Goal: Understand process/instructions: Learn about a topic

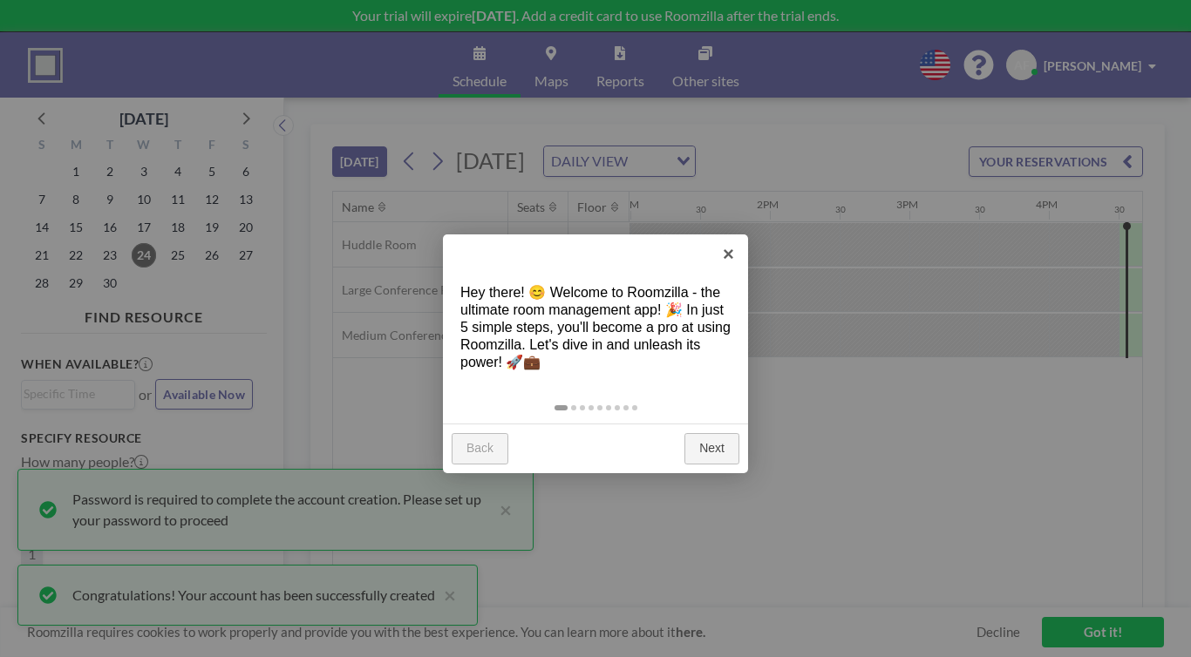
scroll to position [0, 1813]
click at [702, 433] on link "Next" at bounding box center [711, 448] width 55 height 31
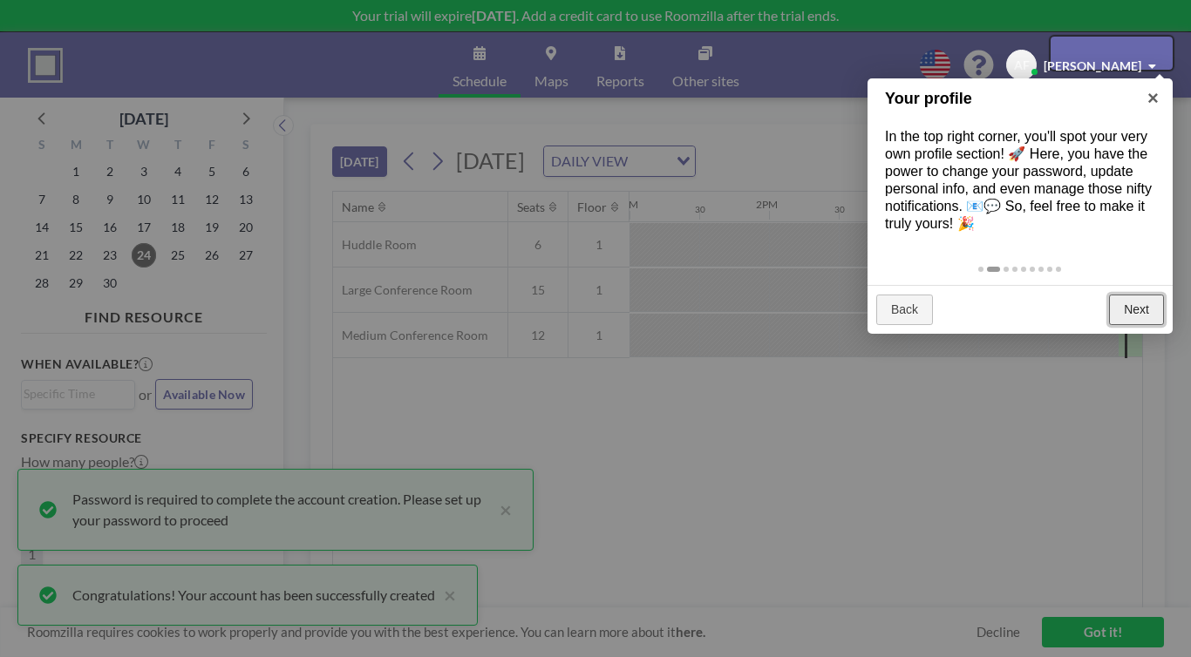
click at [1137, 295] on link "Next" at bounding box center [1136, 310] width 55 height 31
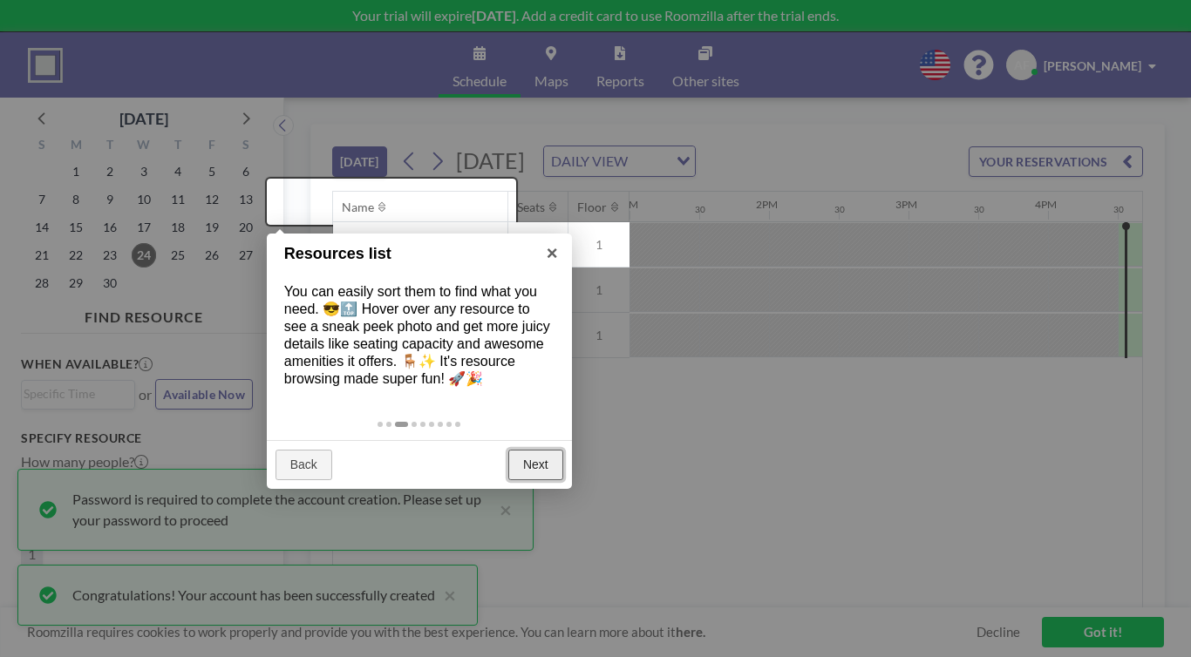
click at [539, 450] on link "Next" at bounding box center [535, 465] width 55 height 31
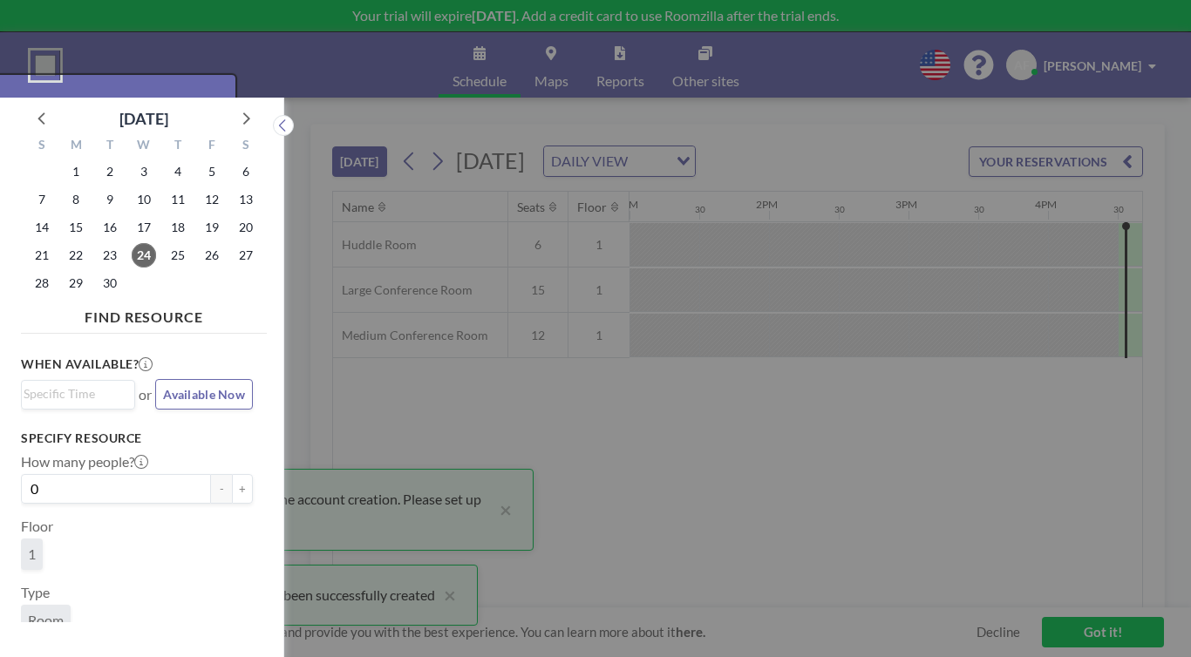
scroll to position [4, 0]
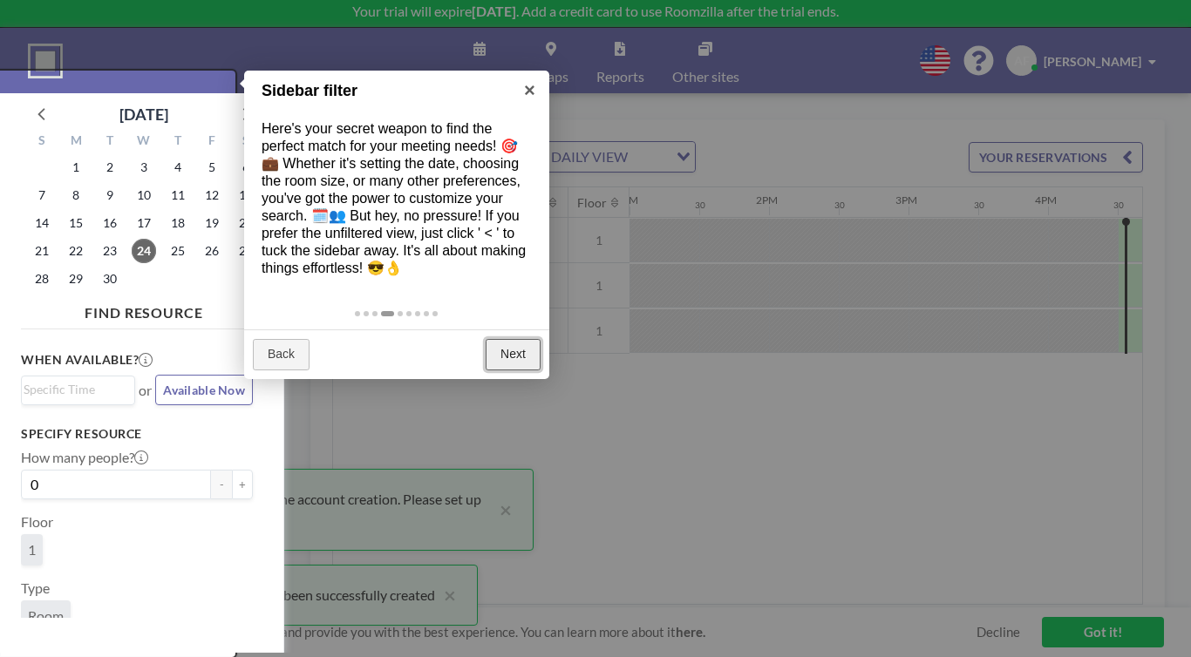
click at [500, 339] on link "Next" at bounding box center [513, 354] width 55 height 31
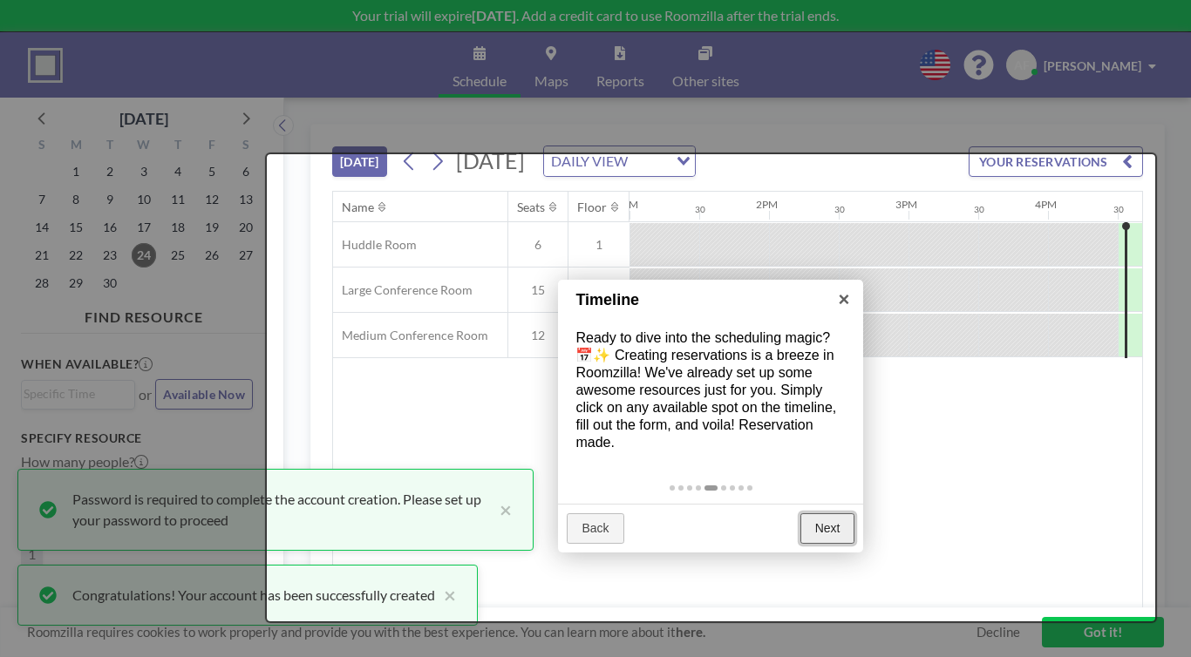
click at [838, 514] on link "Next" at bounding box center [827, 529] width 55 height 31
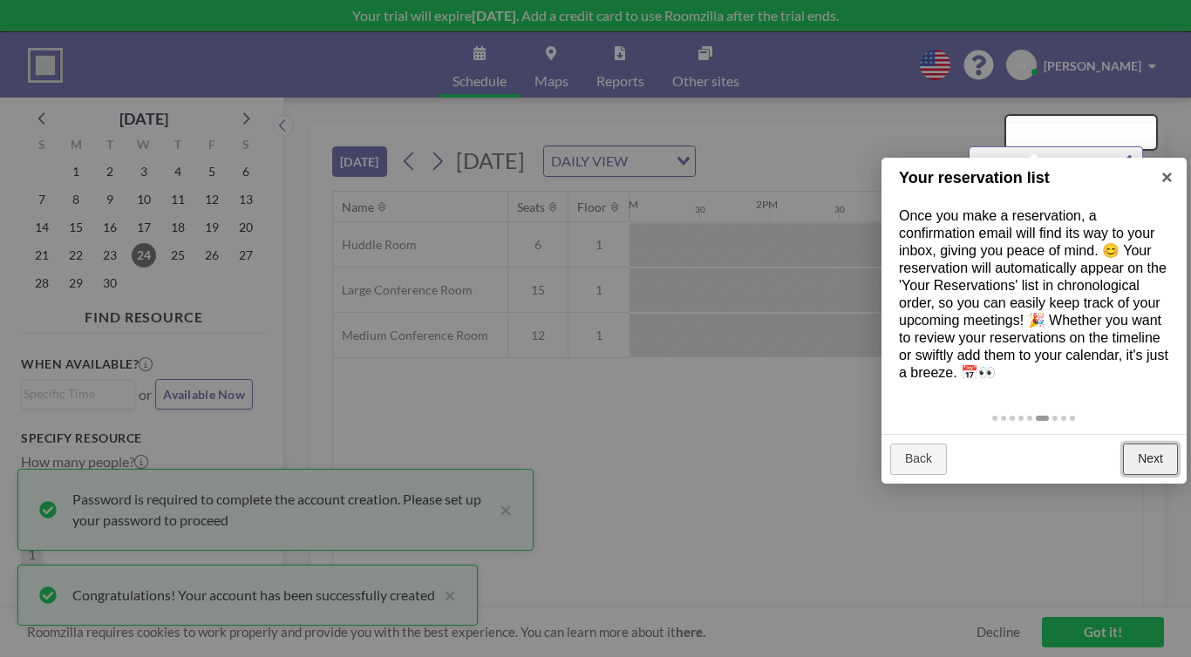
click at [1143, 444] on link "Next" at bounding box center [1150, 459] width 55 height 31
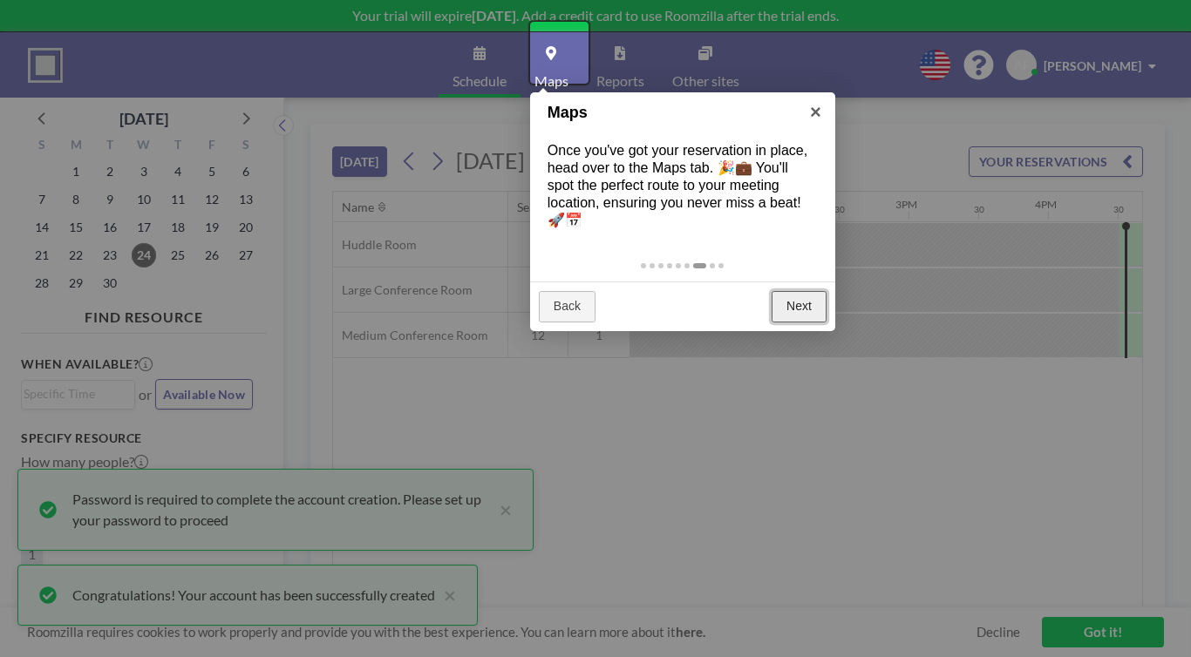
click at [800, 291] on link "Next" at bounding box center [799, 306] width 55 height 31
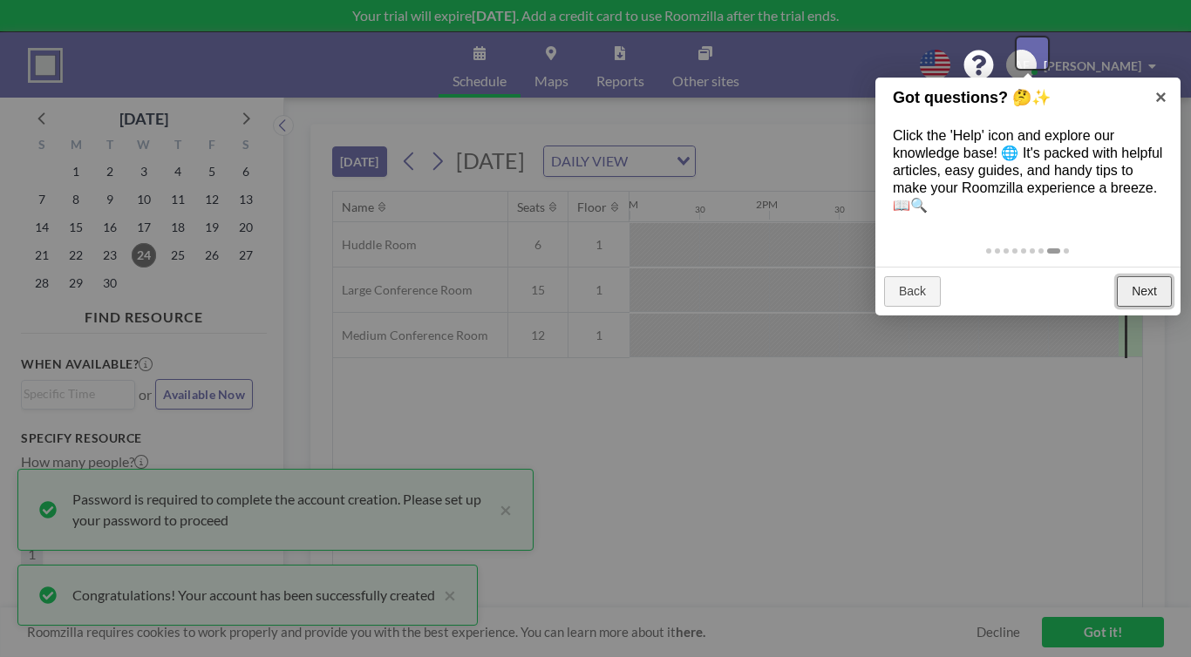
click at [1147, 276] on link "Next" at bounding box center [1144, 291] width 55 height 31
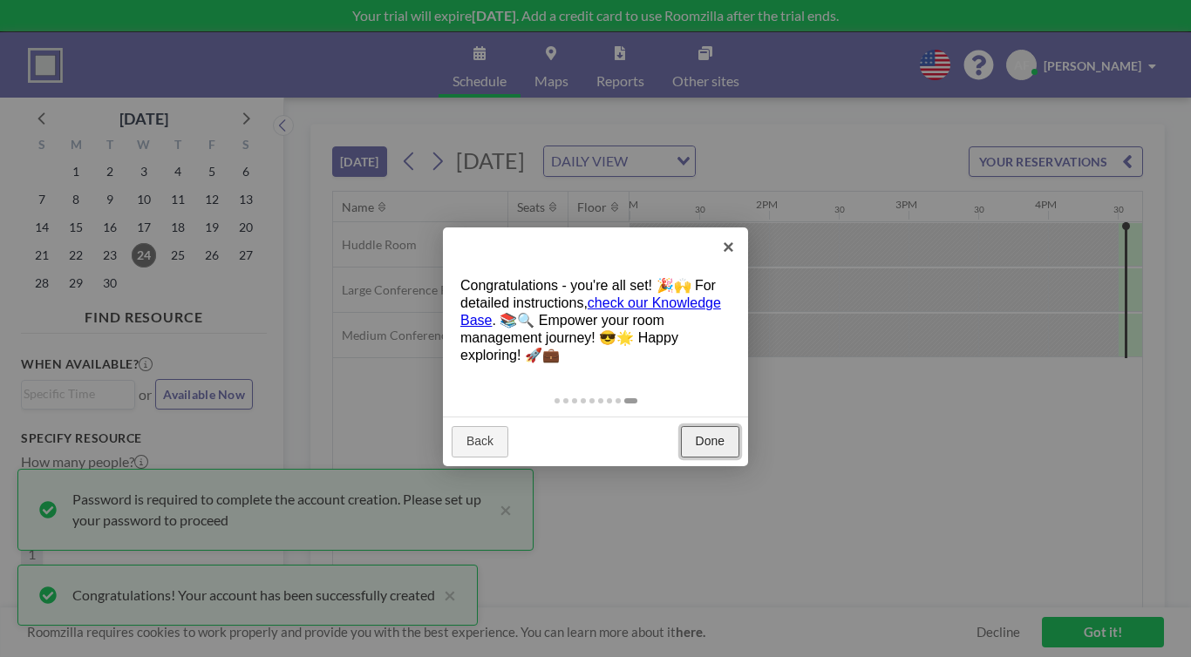
click at [693, 426] on link "Done" at bounding box center [710, 441] width 58 height 31
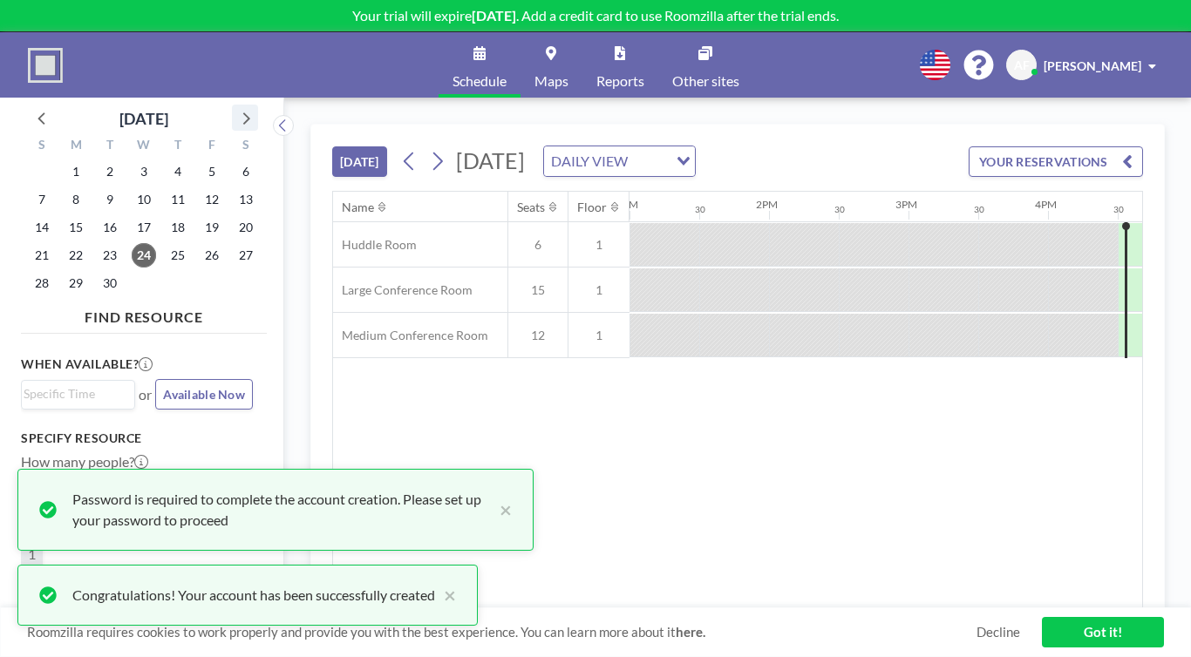
click at [234, 106] on icon at bounding box center [245, 117] width 23 height 23
click at [200, 243] on span "24" at bounding box center [212, 255] width 24 height 24
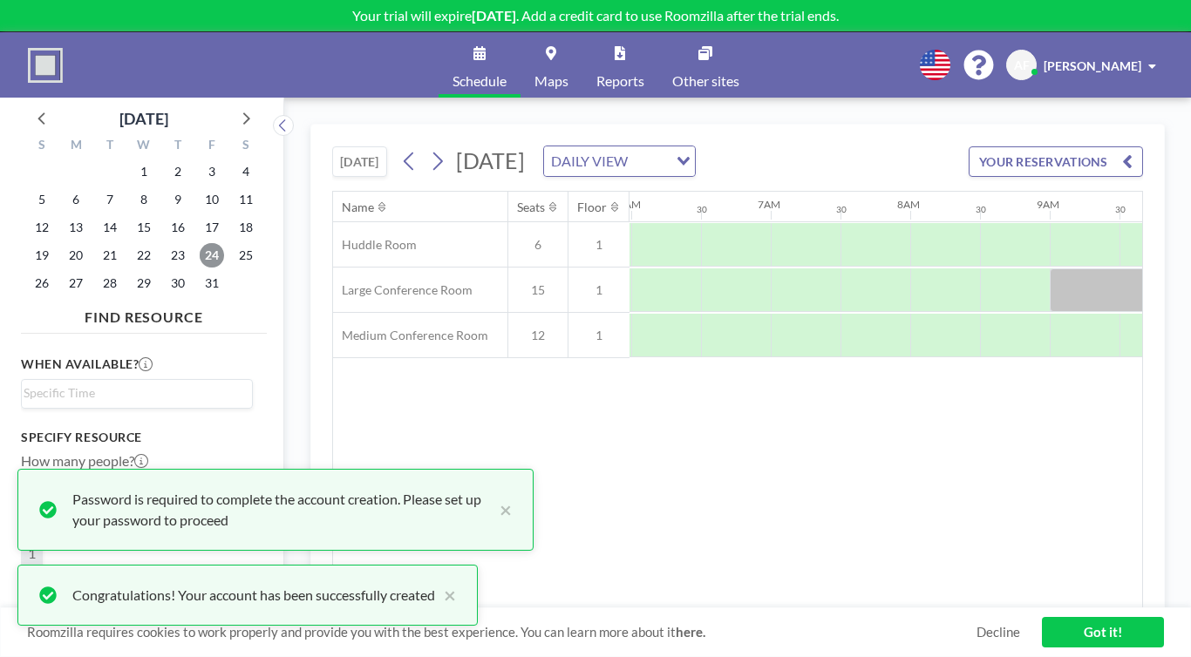
scroll to position [0, 850]
